Goal: Transaction & Acquisition: Obtain resource

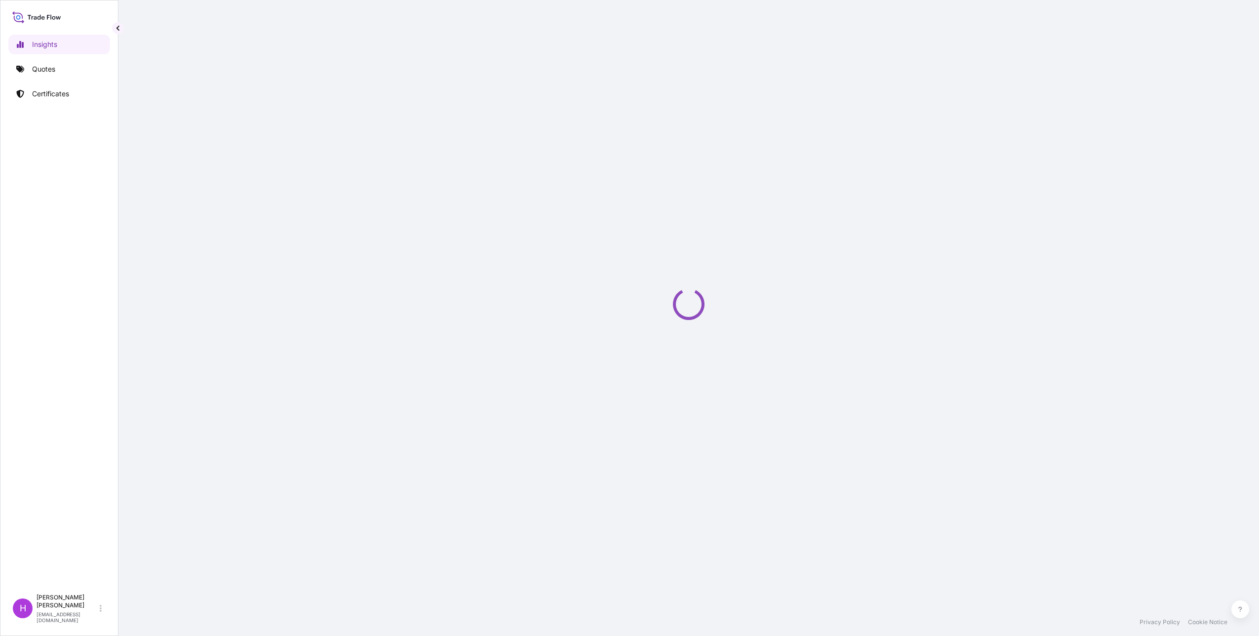
select select "2025"
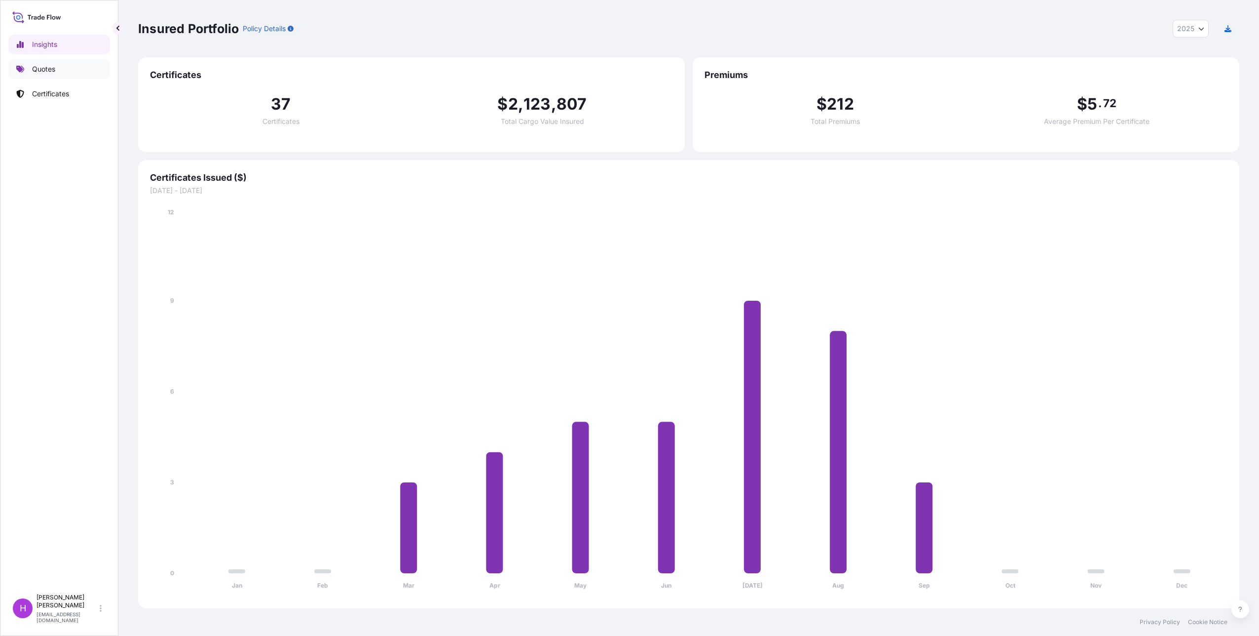
click at [46, 65] on p "Quotes" at bounding box center [43, 69] width 23 height 10
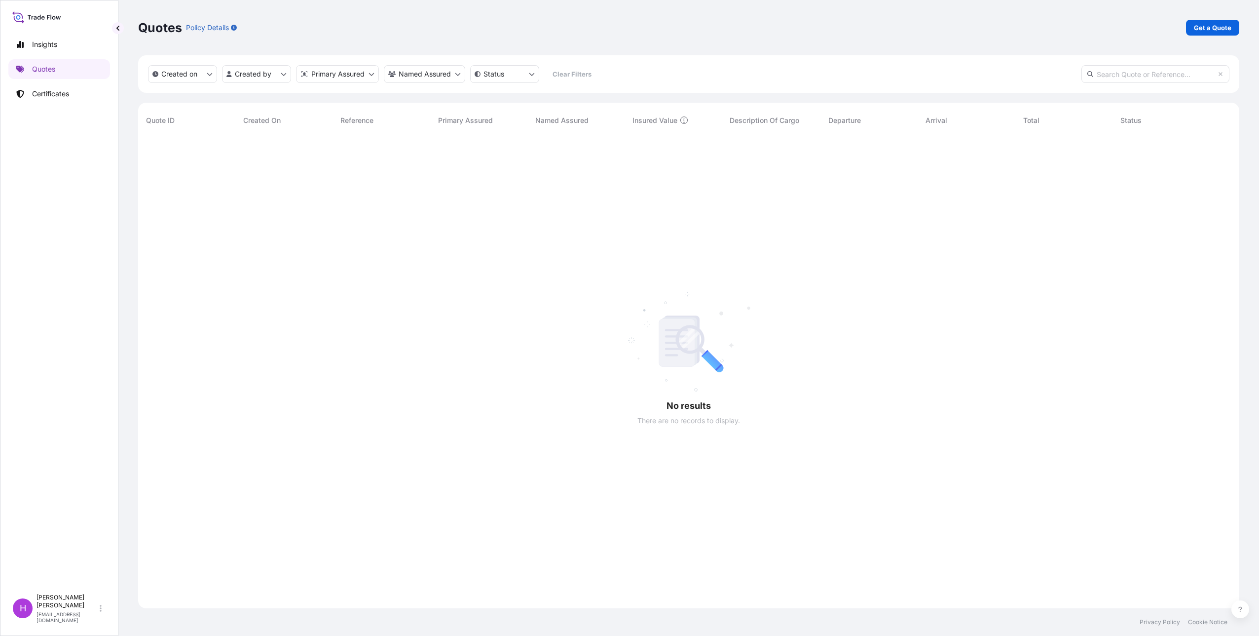
scroll to position [498, 1094]
click at [44, 71] on p "Quotes" at bounding box center [43, 69] width 23 height 10
click at [1213, 28] on p "Get a Quote" at bounding box center [1212, 28] width 37 height 10
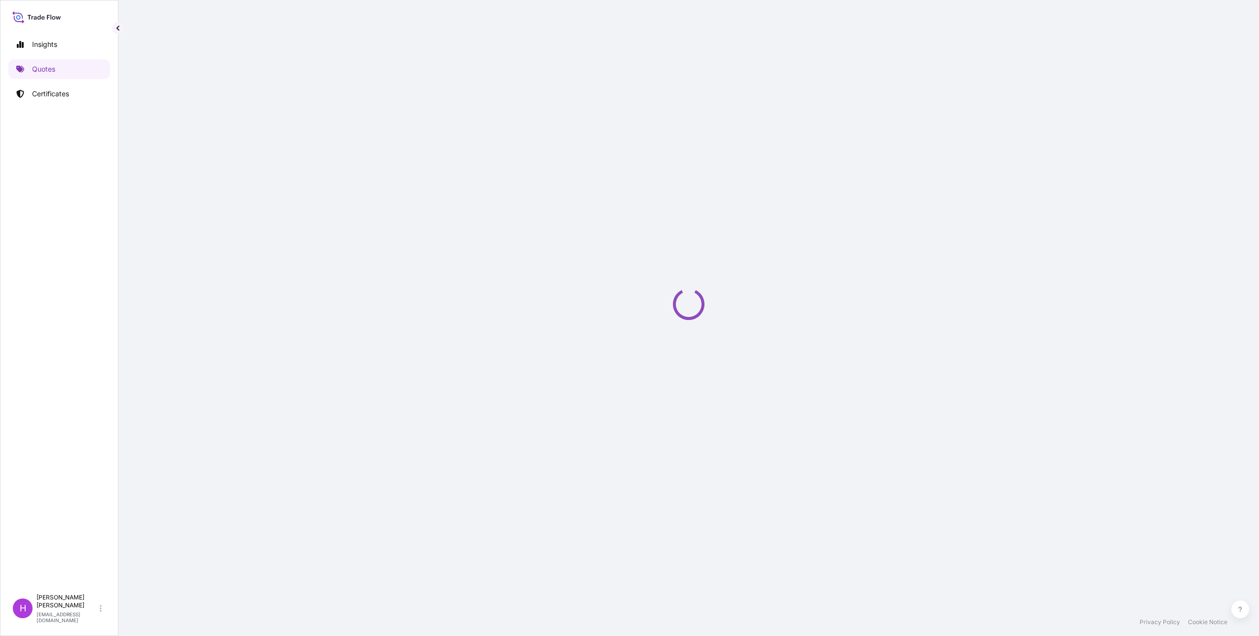
select select "Sea"
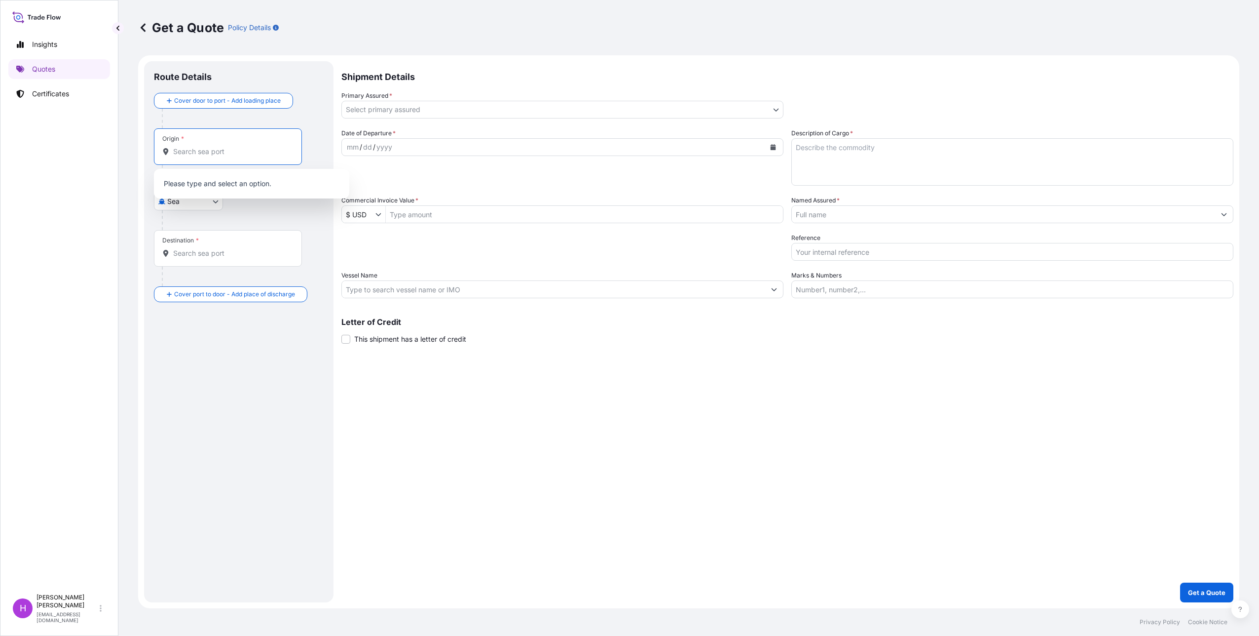
click at [215, 153] on input "Origin *" at bounding box center [231, 152] width 116 height 10
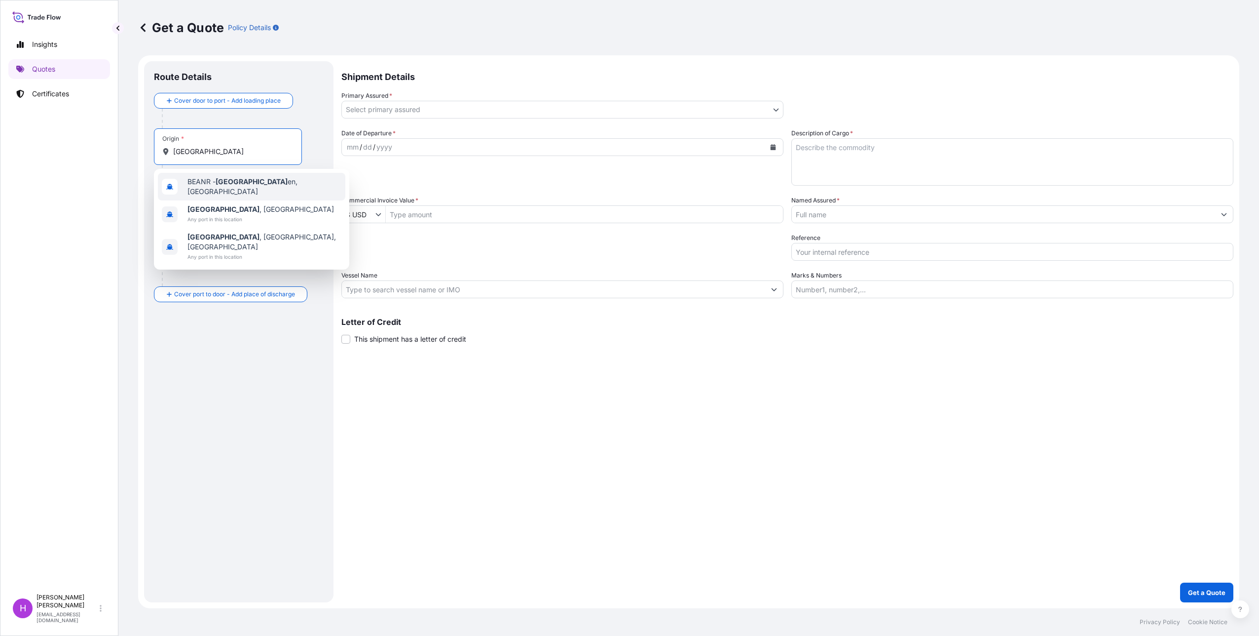
click at [232, 193] on div "BEANR - [GEOGRAPHIC_DATA] en, [GEOGRAPHIC_DATA]" at bounding box center [251, 187] width 187 height 28
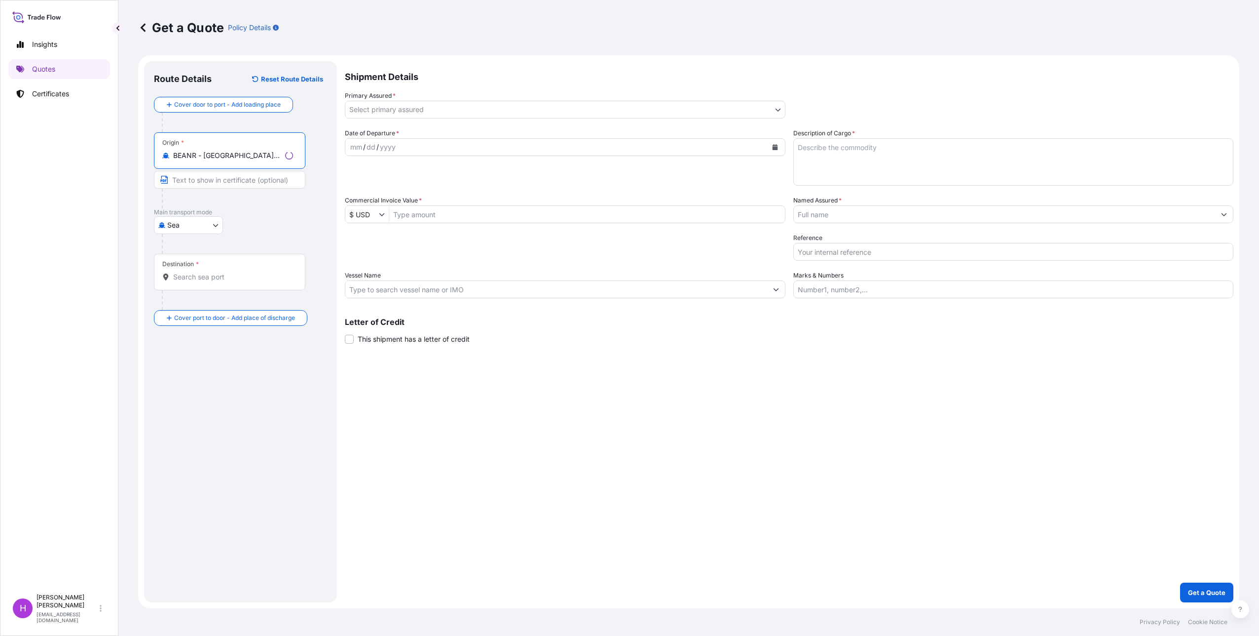
type input "BEANR - [GEOGRAPHIC_DATA], [GEOGRAPHIC_DATA]"
click at [191, 283] on div "Destination *" at bounding box center [229, 272] width 151 height 37
click at [191, 282] on input "Destination *" at bounding box center [233, 277] width 120 height 10
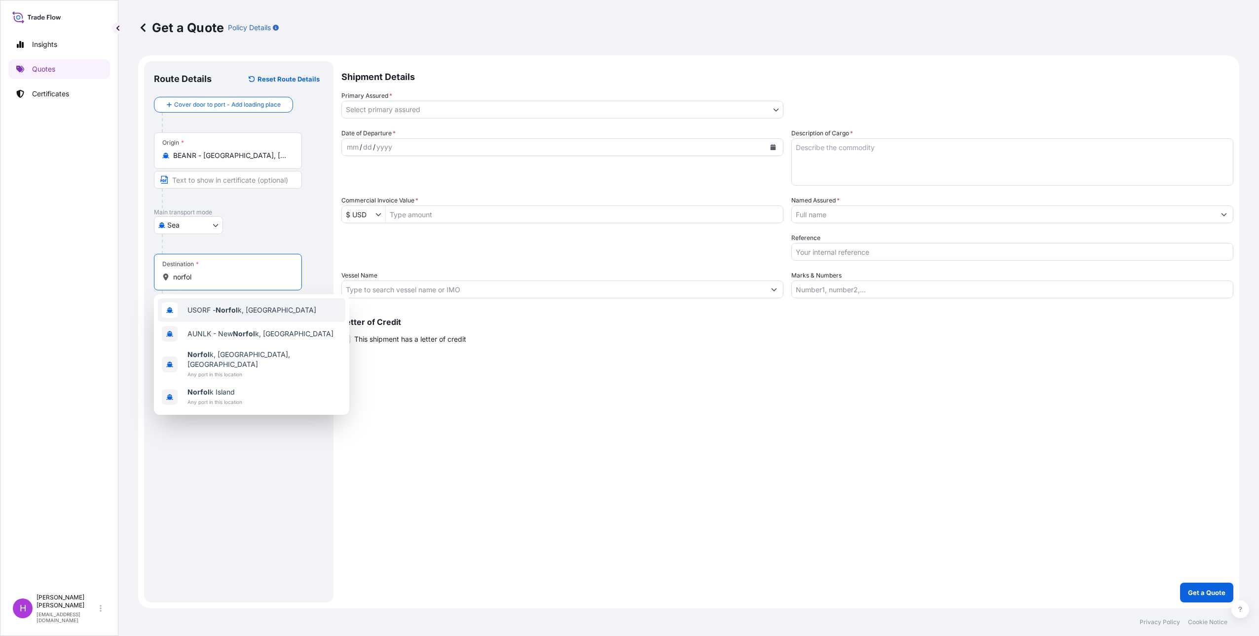
click at [221, 315] on div "USORF - Norfol k, [GEOGRAPHIC_DATA]" at bounding box center [251, 310] width 187 height 24
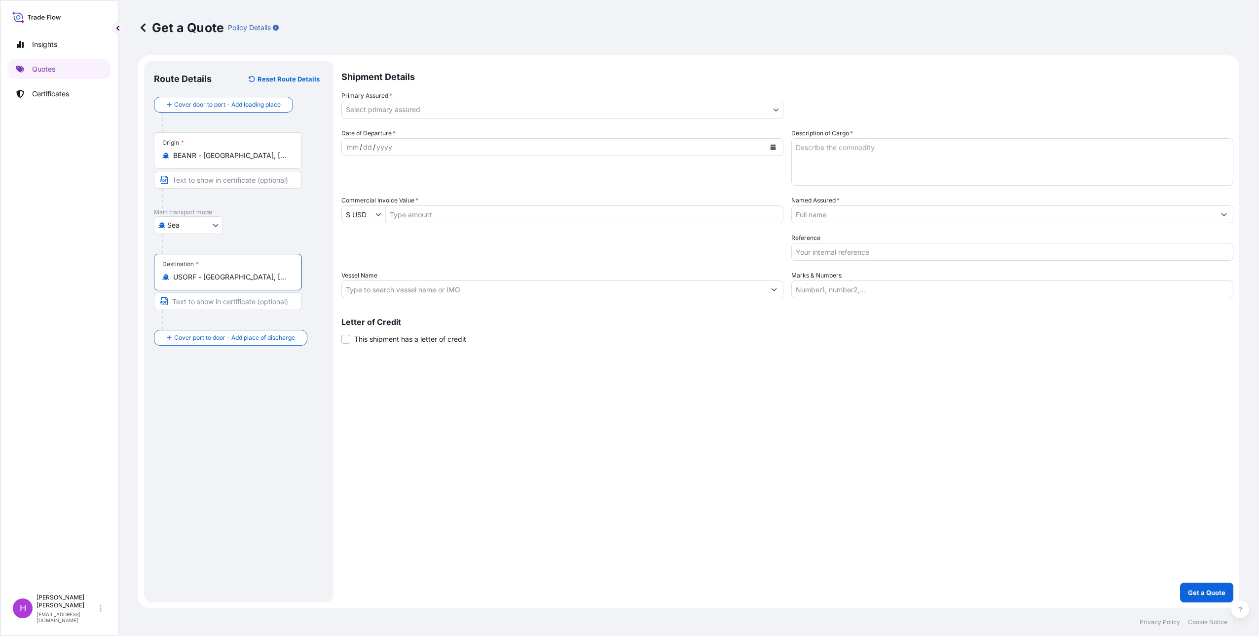
type input "USORF - [GEOGRAPHIC_DATA], [GEOGRAPHIC_DATA]"
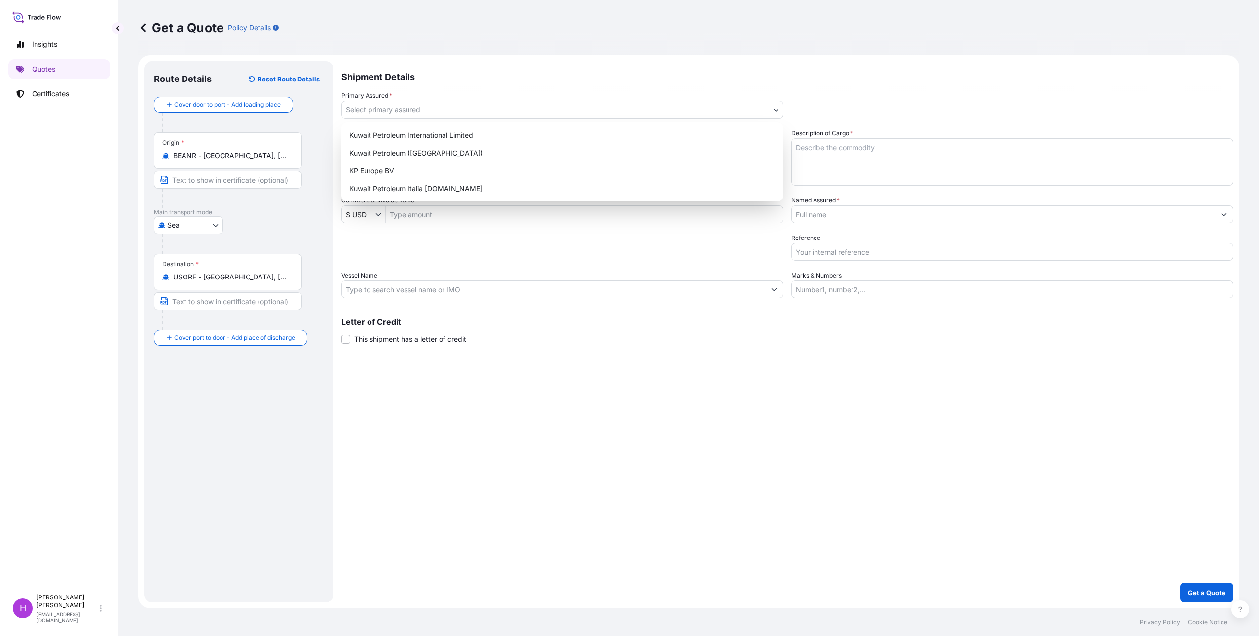
click at [460, 109] on body "4 options available. Insights Quotes Certificates H [PERSON_NAME] [EMAIL_ADDRES…" at bounding box center [629, 318] width 1259 height 636
click at [415, 151] on div "Kuwait Petroleum ([GEOGRAPHIC_DATA])" at bounding box center [562, 153] width 434 height 18
select select "31889"
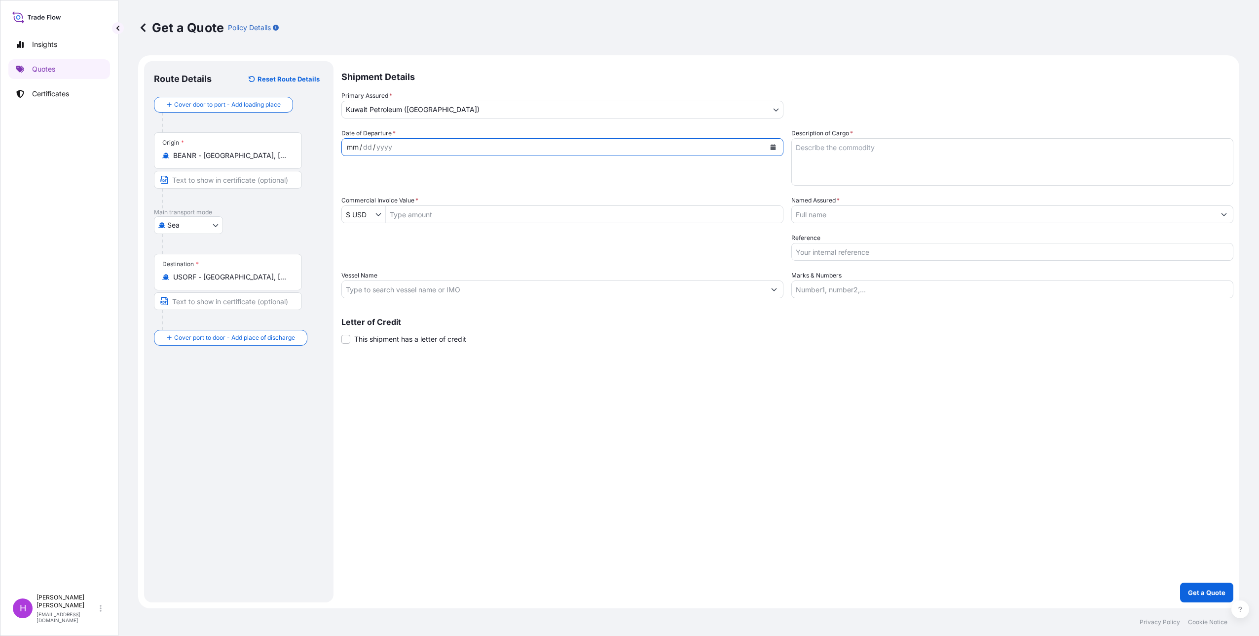
click at [404, 150] on div "mm / dd / yyyy" at bounding box center [553, 147] width 423 height 18
click at [777, 146] on button "Calendar" at bounding box center [773, 147] width 16 height 16
click at [451, 268] on div "26" at bounding box center [453, 268] width 18 height 18
click at [852, 148] on textarea "Description of Cargo *" at bounding box center [1012, 161] width 442 height 47
type textarea "3"
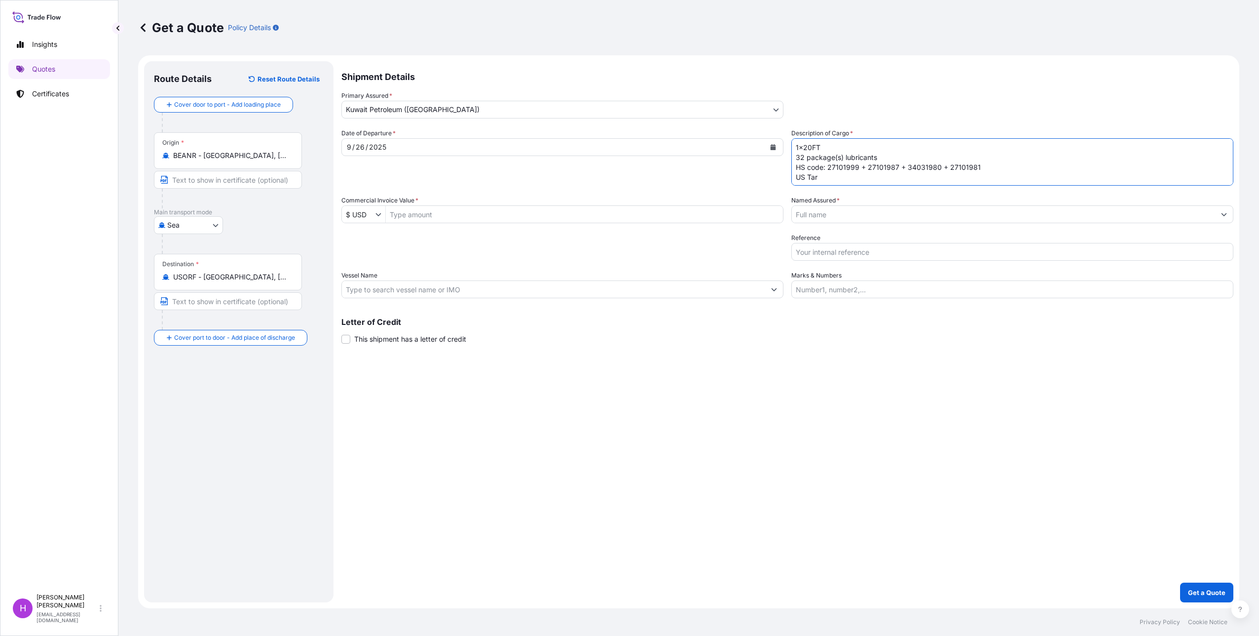
click at [828, 175] on textarea "1x20FT 32 package(s) lubricants HS code: 27101999 + 27101987 + 34031980 + 27101…" at bounding box center [1012, 161] width 442 height 47
type textarea "1x20FT 32 package(s) lubricants HS code: 27101999 + 27101987 + 34031980 + 27101…"
click at [814, 209] on input "Named Assured *" at bounding box center [1003, 214] width 423 height 18
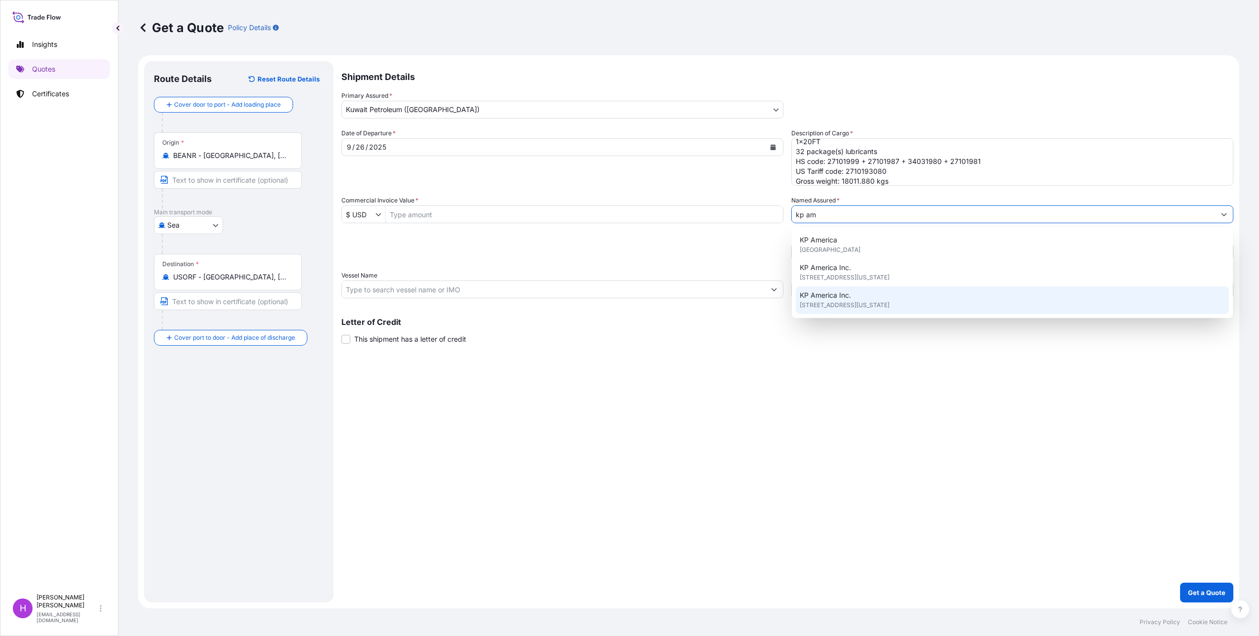
click at [884, 298] on div "KP America Inc. [STREET_ADDRESS][US_STATE]" at bounding box center [1012, 300] width 433 height 28
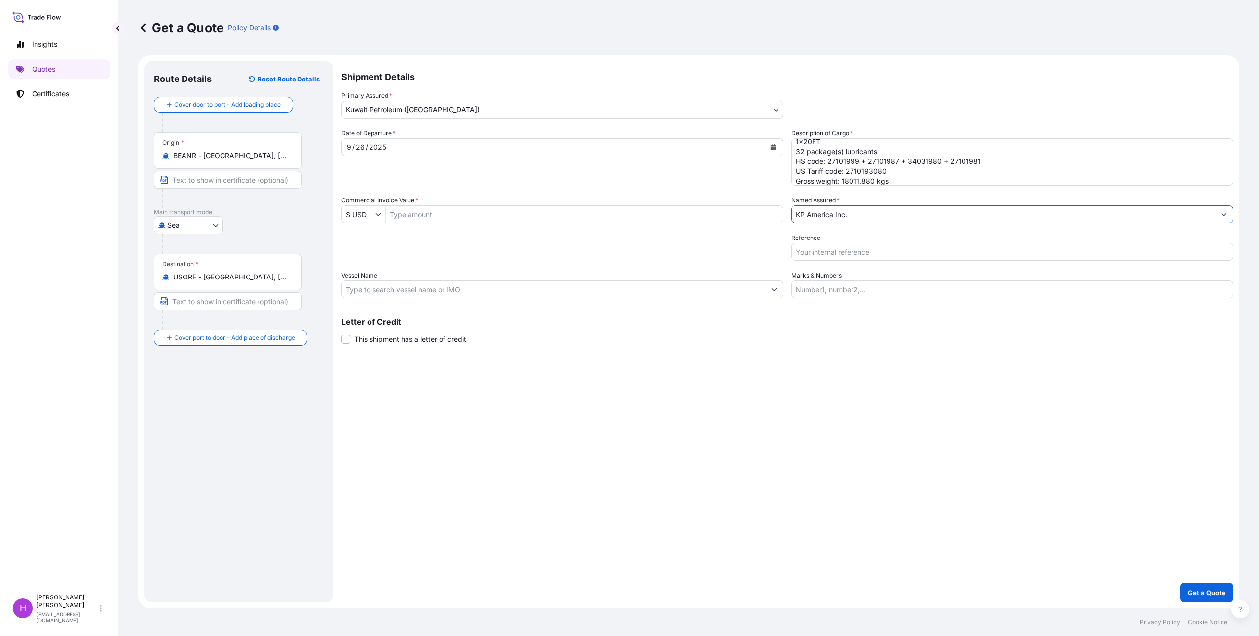
type input "KP America Inc."
click at [843, 258] on input "Reference" at bounding box center [1012, 252] width 442 height 18
type input "P"
paste input "O 25-116 BPA to [PERSON_NAME] VA"
type input "PO 25-116 BPA to [PERSON_NAME] VA / 71748488"
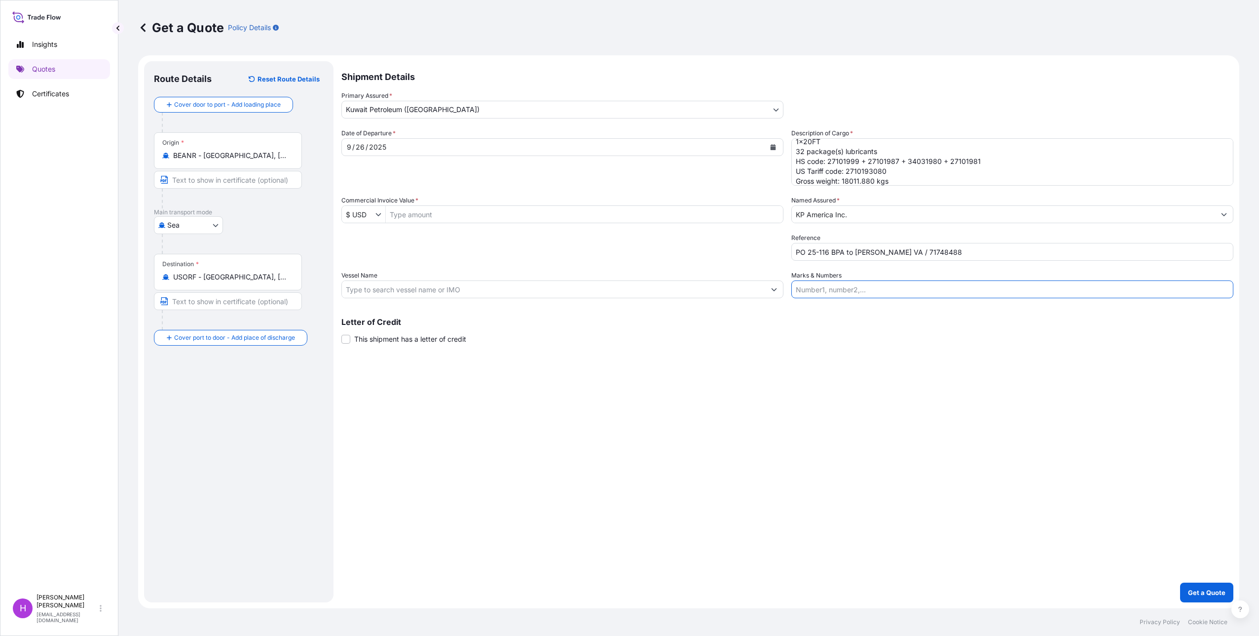
click at [819, 286] on input "Marks & Numbers" at bounding box center [1012, 289] width 442 height 18
type input "GCNU1335110 - seal: 093284"
click at [425, 221] on input "Commercial Invoice Value *" at bounding box center [584, 214] width 397 height 18
type input "46,551.51"
click at [382, 286] on input "Vessel Name" at bounding box center [553, 289] width 423 height 18
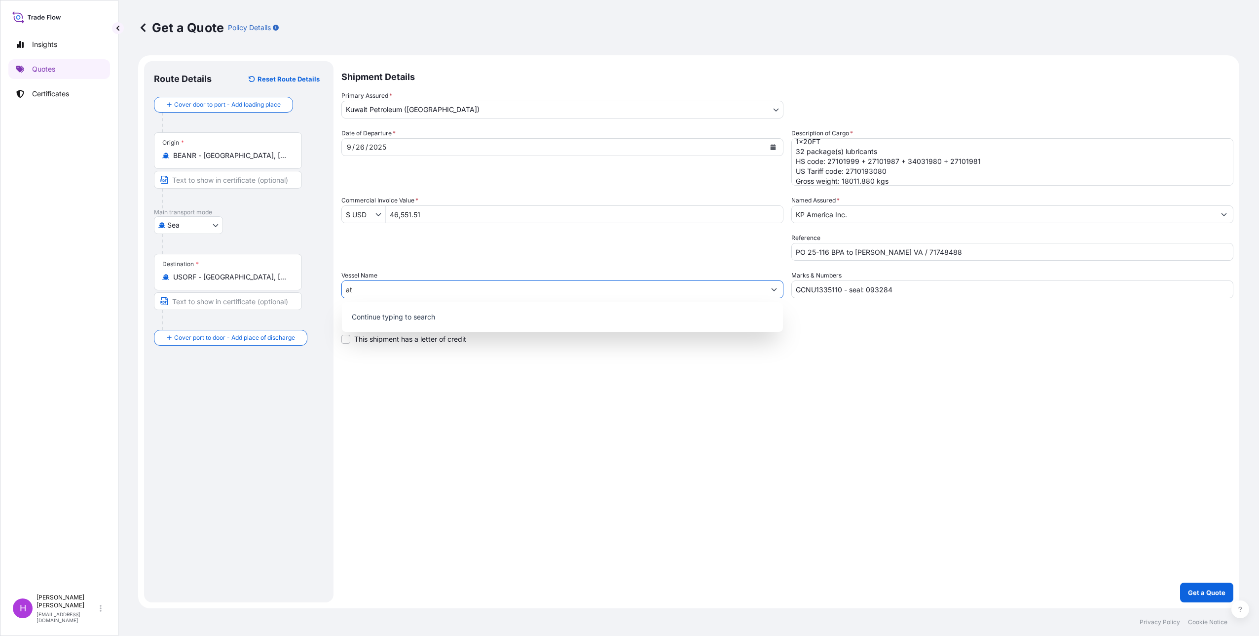
type input "a"
type input "T"
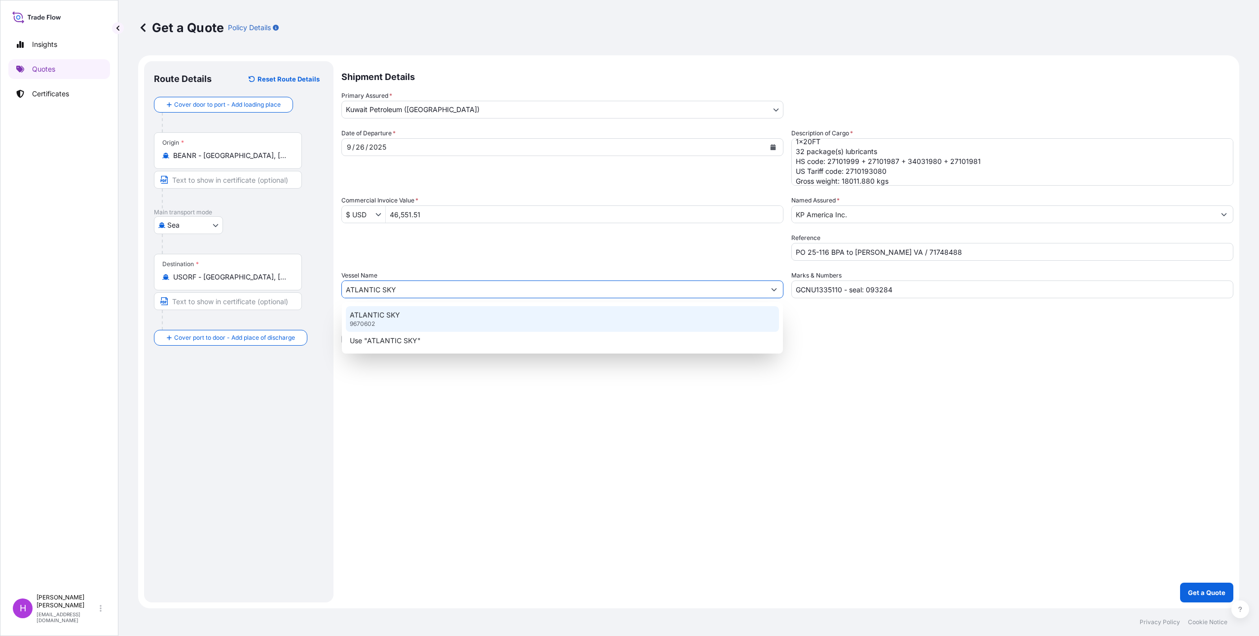
click at [360, 317] on p "ATLANTIC SKY" at bounding box center [375, 315] width 50 height 10
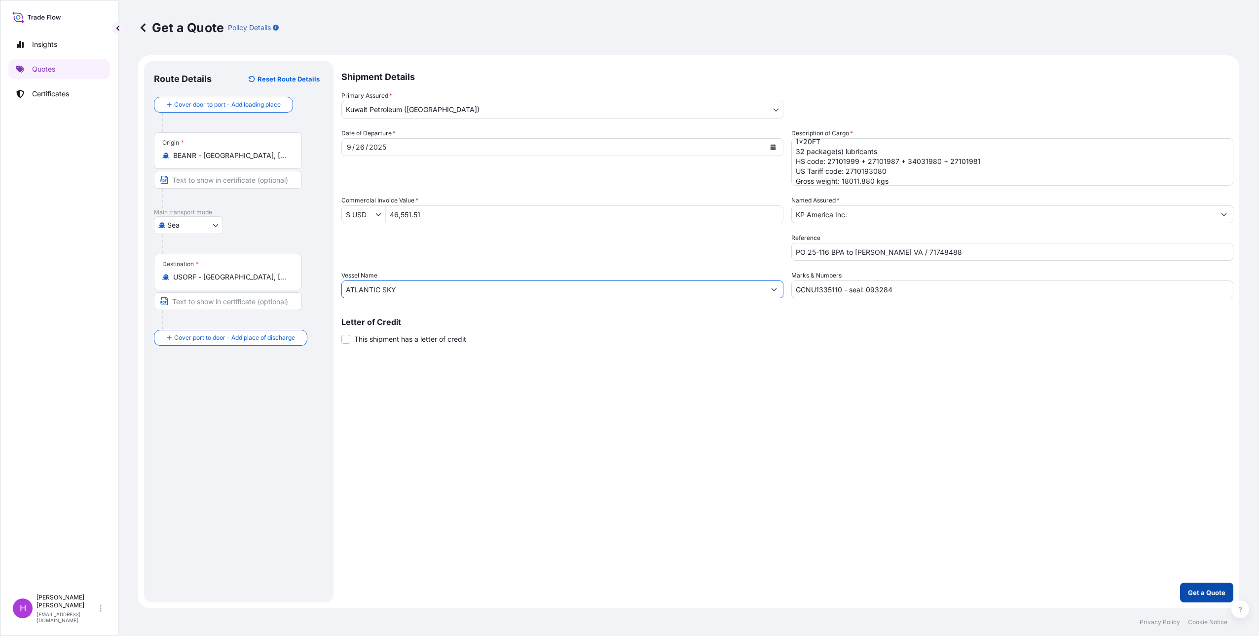
type input "ATLANTIC SKY"
click at [1212, 594] on p "Get a Quote" at bounding box center [1206, 592] width 37 height 10
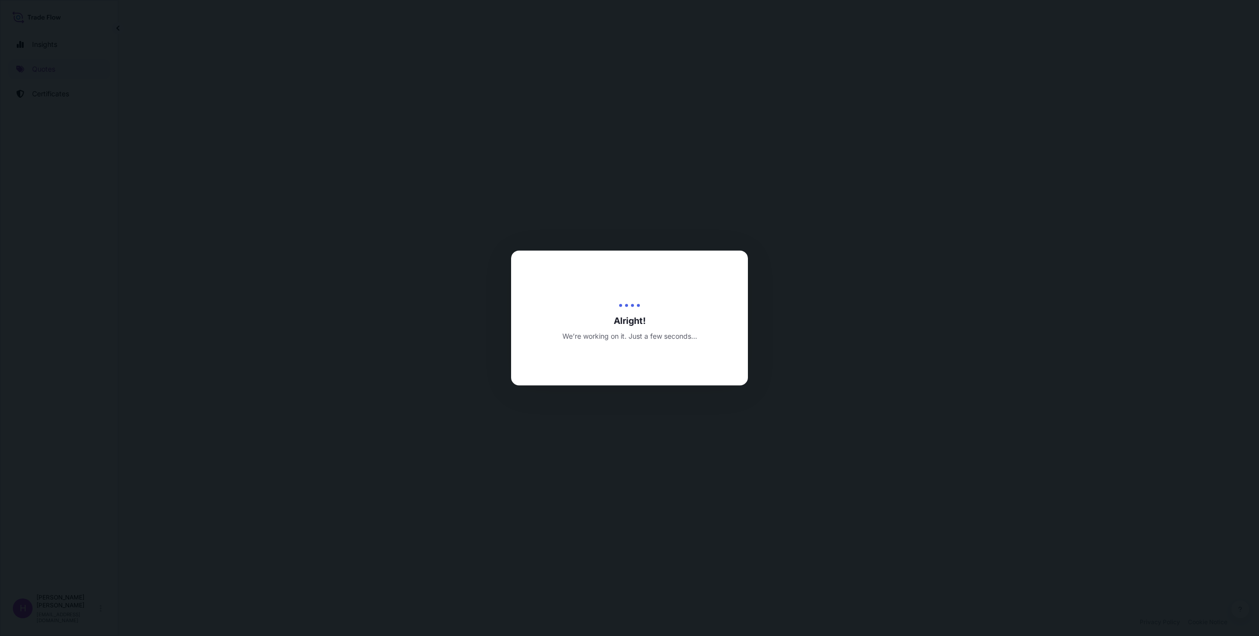
select select "Sea"
select select "31889"
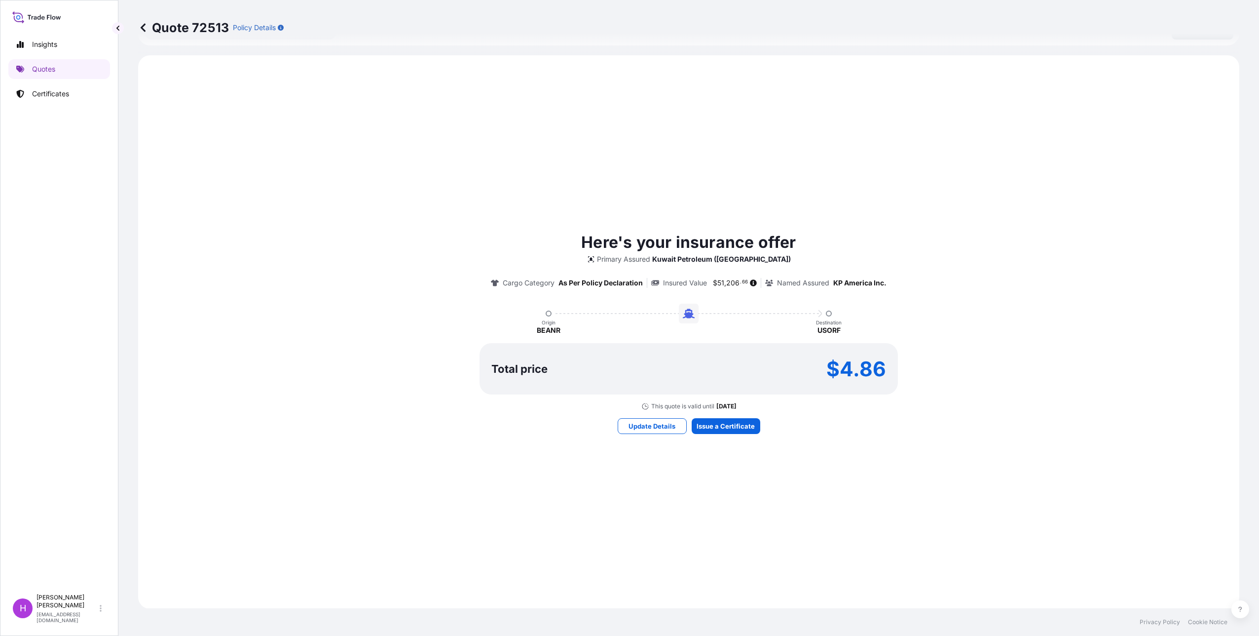
scroll to position [333, 0]
click at [741, 416] on div "Here's your insurance offer Primary Assured Kuwait Petroleum ([GEOGRAPHIC_DATA]…" at bounding box center [689, 331] width 1074 height 525
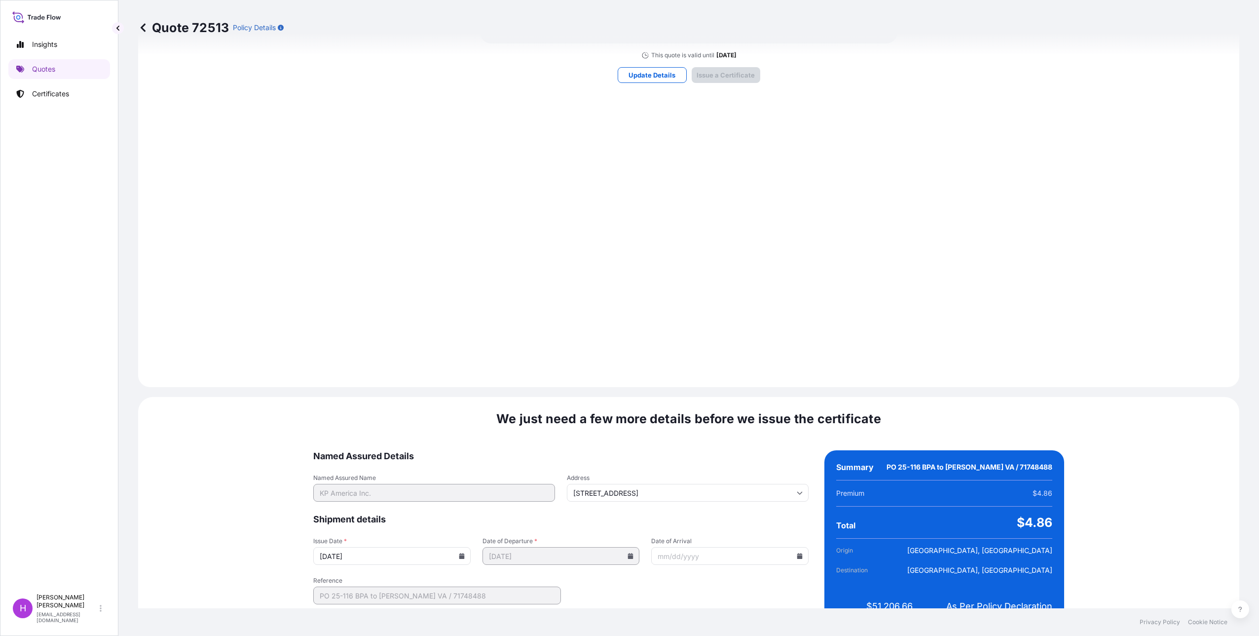
scroll to position [850, 0]
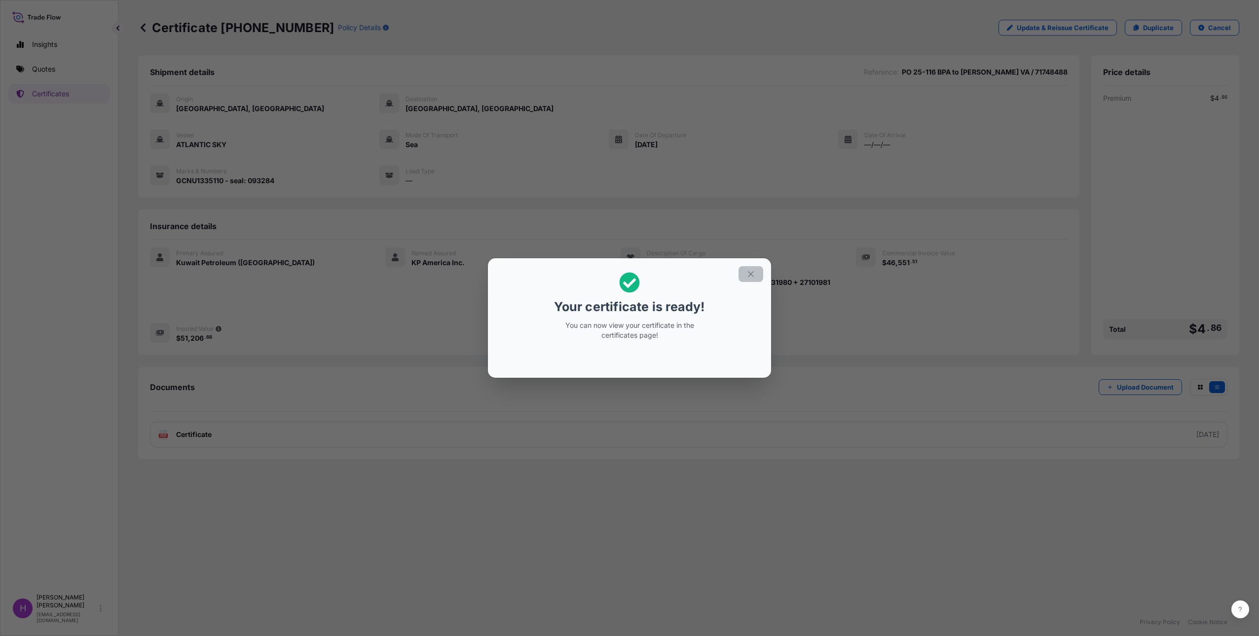
click at [750, 274] on icon "button" at bounding box center [751, 273] width 9 height 9
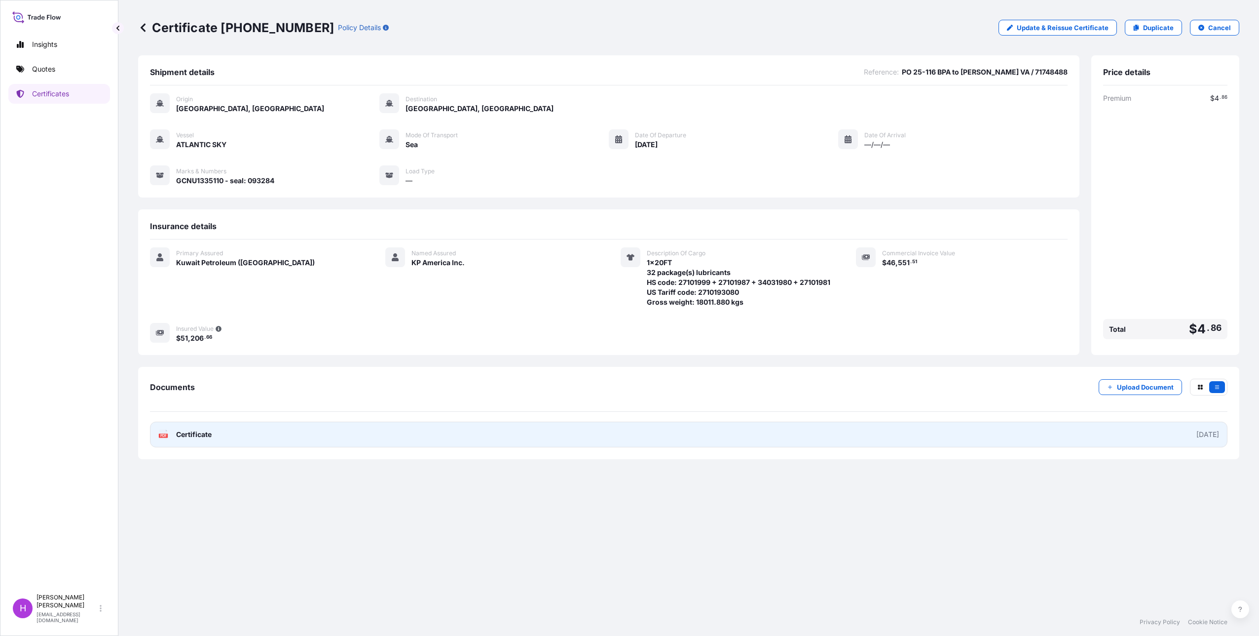
click at [195, 439] on span "Certificate" at bounding box center [194, 434] width 36 height 10
